Goal: Leave review/rating

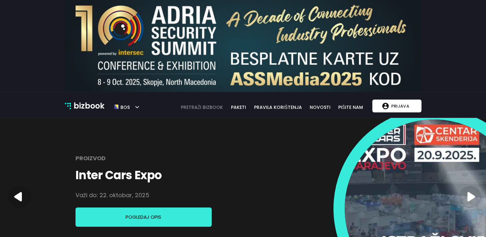
click at [216, 110] on link "pretraži bizbook" at bounding box center [202, 107] width 51 height 7
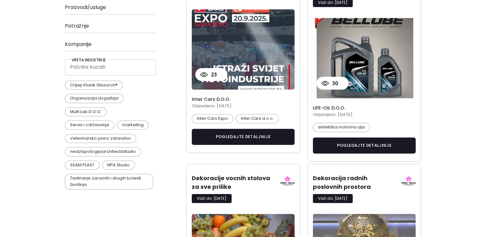
scroll to position [96, 0]
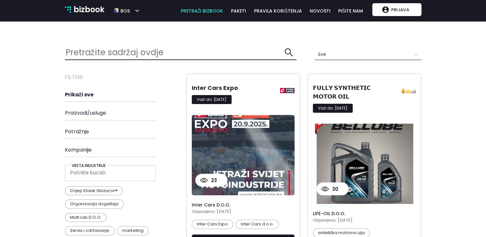
click at [111, 56] on input "text" at bounding box center [175, 53] width 220 height 14
type input "top clean"
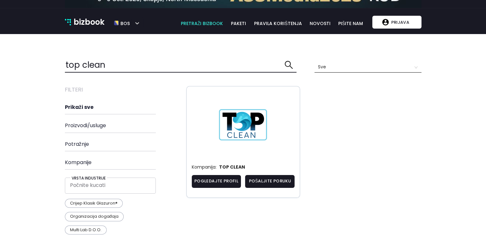
scroll to position [96, 0]
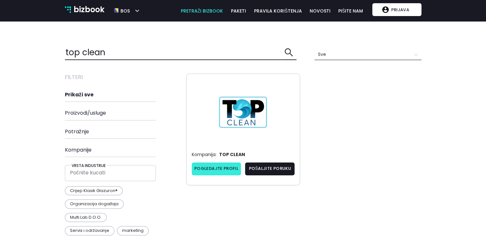
click at [214, 169] on link "Pogledajte profil" at bounding box center [217, 169] width 50 height 13
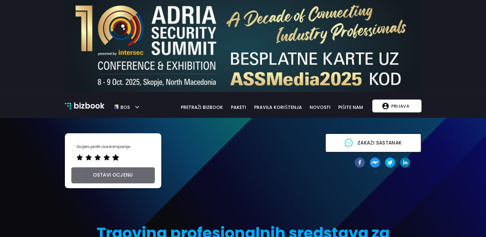
click at [115, 160] on icon "star" at bounding box center [115, 157] width 7 height 6
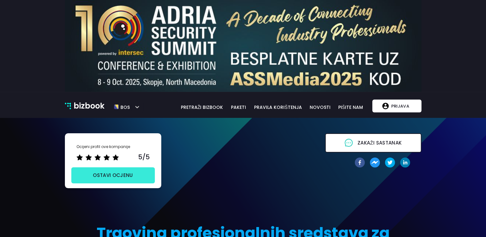
click at [139, 177] on button "ostavi ocjenu" at bounding box center [113, 176] width 84 height 16
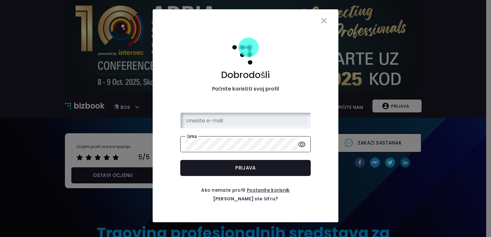
type input "[PERSON_NAME][EMAIL_ADDRESS][DOMAIN_NAME]"
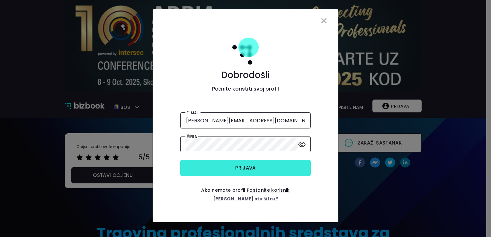
click at [265, 168] on button "Prijava" at bounding box center [245, 168] width 130 height 16
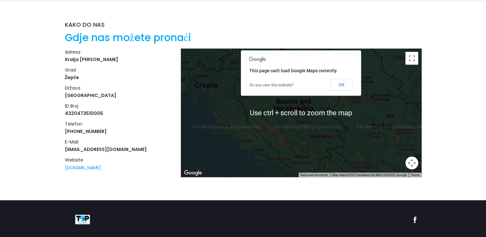
scroll to position [1197, 0]
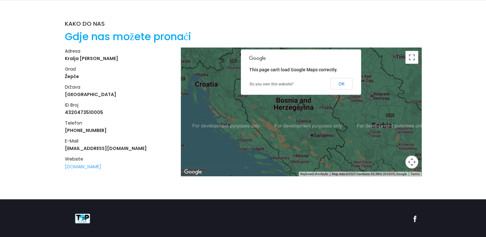
click at [69, 167] on link "[DOMAIN_NAME]" at bounding box center [83, 166] width 36 height 6
